Goal: Information Seeking & Learning: Find specific fact

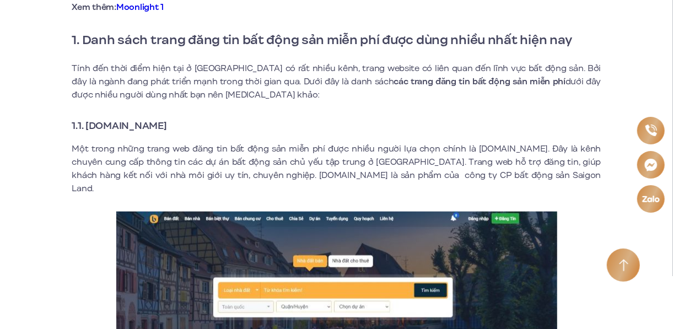
scroll to position [425, 0]
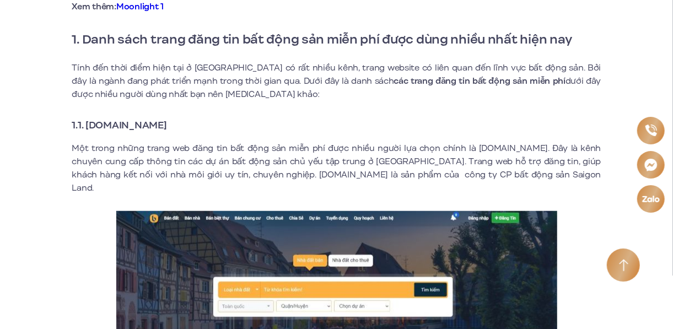
drag, startPoint x: 87, startPoint y: 127, endPoint x: 233, endPoint y: 124, distance: 146.2
click at [233, 124] on h3 "1.1. [DOMAIN_NAME]" at bounding box center [336, 124] width 529 height 15
copy strong "[DOMAIN_NAME]"
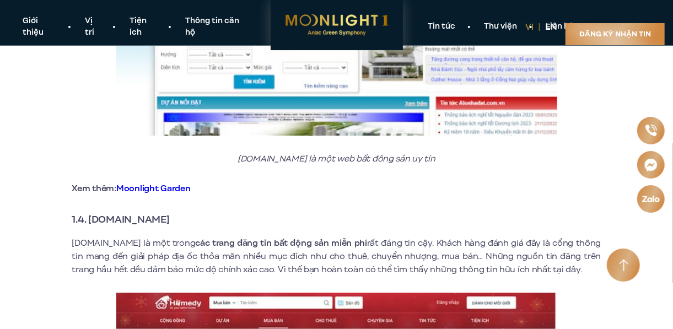
scroll to position [1533, 0]
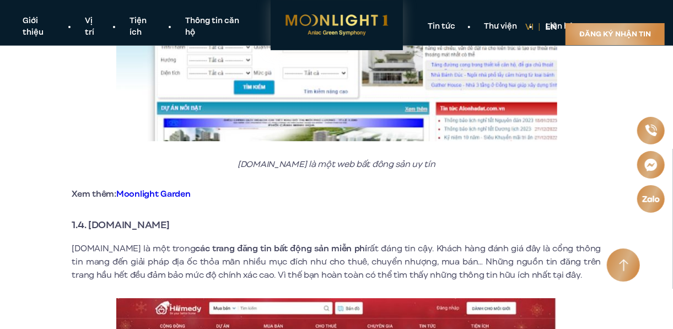
click at [91, 218] on strong "1.4. [DOMAIN_NAME]" at bounding box center [121, 225] width 98 height 14
drag, startPoint x: 91, startPoint y: 212, endPoint x: 189, endPoint y: 211, distance: 97.6
click at [189, 217] on h3 "1.4. [DOMAIN_NAME]" at bounding box center [336, 224] width 529 height 15
copy div "[DOMAIN_NAME]"
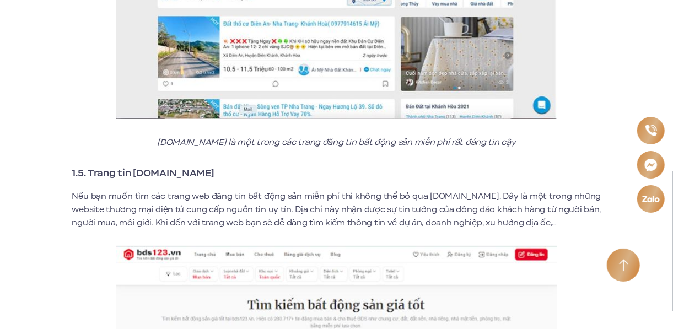
scroll to position [1932, 0]
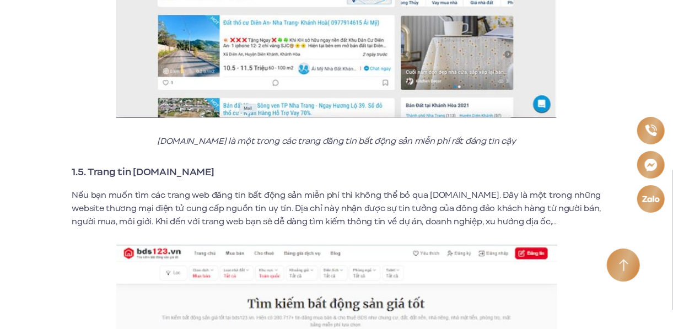
click at [90, 165] on strong "1.5. Trang tin [DOMAIN_NAME]" at bounding box center [143, 172] width 142 height 14
drag, startPoint x: 90, startPoint y: 163, endPoint x: 243, endPoint y: 157, distance: 152.3
click at [243, 164] on h3 "1.5. Trang tin [DOMAIN_NAME]" at bounding box center [336, 171] width 529 height 15
copy div "Trang tin [DOMAIN_NAME]"
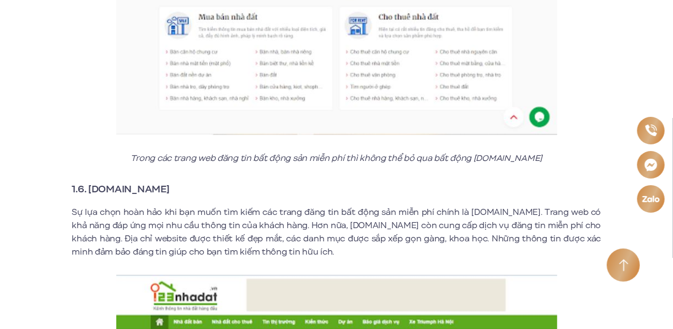
scroll to position [2265, 0]
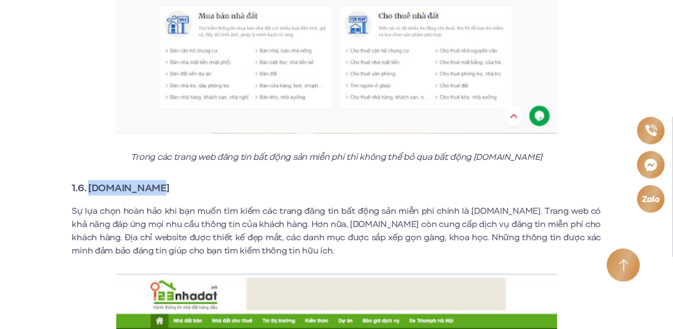
drag, startPoint x: 89, startPoint y: 180, endPoint x: 179, endPoint y: 170, distance: 89.8
click at [179, 180] on h3 "1.6. [DOMAIN_NAME]" at bounding box center [336, 187] width 529 height 15
copy strong "[DOMAIN_NAME]"
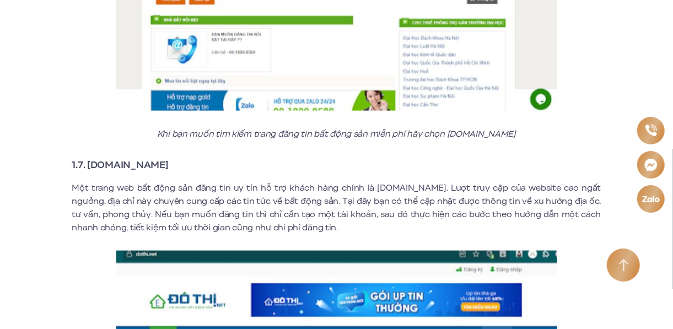
scroll to position [2659, 0]
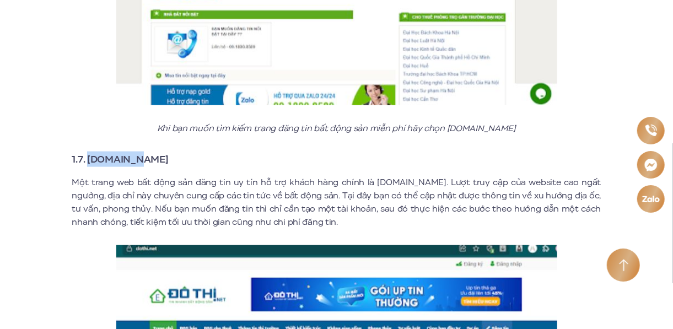
drag, startPoint x: 89, startPoint y: 146, endPoint x: 158, endPoint y: 148, distance: 69.0
click at [158, 152] on h3 "1.7. [DOMAIN_NAME]" at bounding box center [336, 159] width 529 height 15
copy strong "[DOMAIN_NAME]"
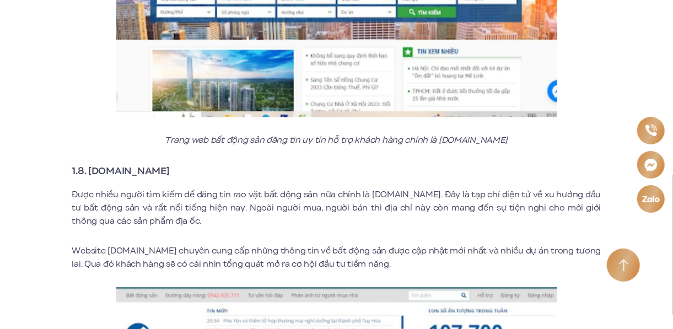
scroll to position [3087, 0]
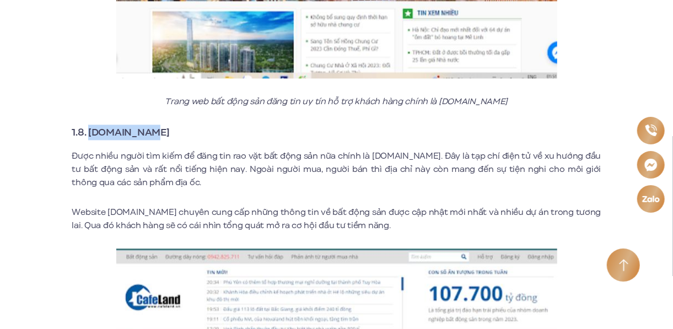
drag, startPoint x: 89, startPoint y: 121, endPoint x: 195, endPoint y: 114, distance: 105.6
click at [195, 125] on h3 "1.8. [DOMAIN_NAME]" at bounding box center [336, 132] width 529 height 15
copy strong "[DOMAIN_NAME]"
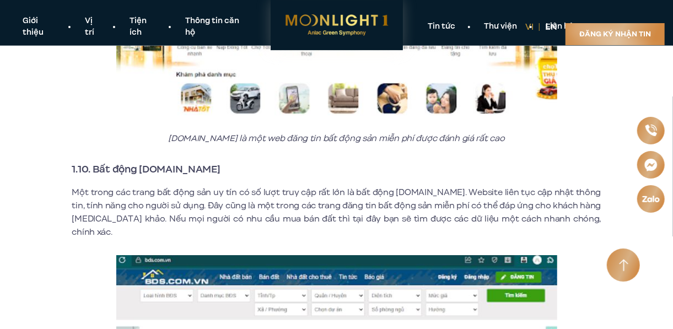
scroll to position [3822, 0]
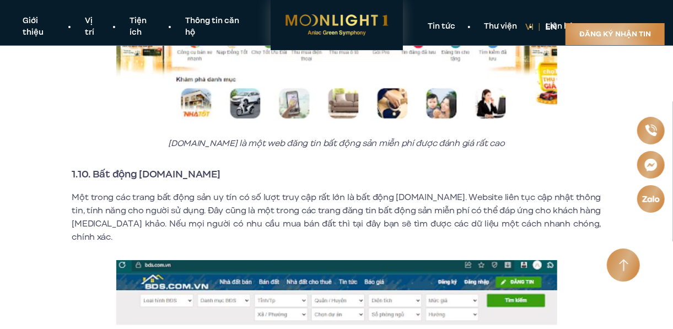
click at [100, 170] on strong "1.10. Bất động [DOMAIN_NAME]" at bounding box center [146, 174] width 148 height 14
drag, startPoint x: 100, startPoint y: 170, endPoint x: 208, endPoint y: 167, distance: 108.1
click at [208, 167] on h3 "1.10. Bất động [DOMAIN_NAME]" at bounding box center [336, 174] width 529 height 15
copy div "Bất động [DOMAIN_NAME]"
